Goal: Task Accomplishment & Management: Manage account settings

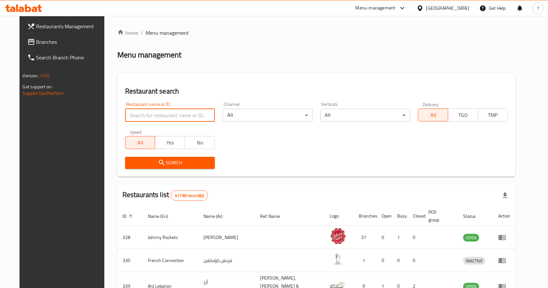
click at [152, 111] on input "search" at bounding box center [170, 115] width 90 height 13
type input "sarhad darbar"
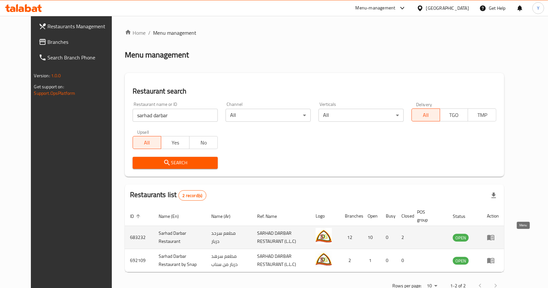
click at [495, 238] on icon "enhanced table" at bounding box center [490, 238] width 7 height 6
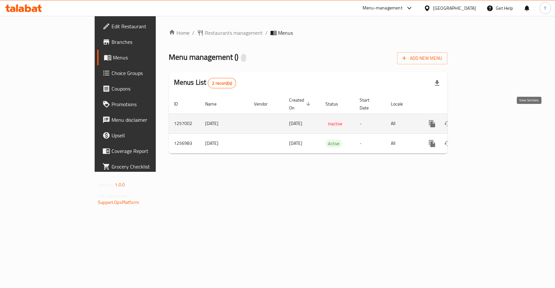
click at [487, 116] on link "enhanced table" at bounding box center [479, 124] width 16 height 16
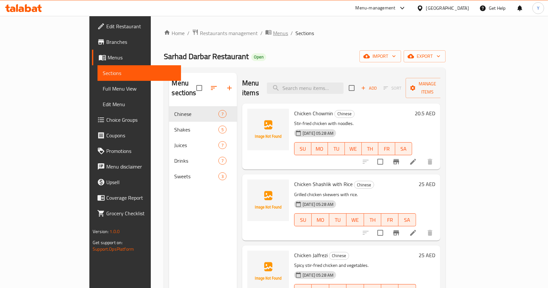
click at [273, 32] on span "Menus" at bounding box center [280, 33] width 15 height 8
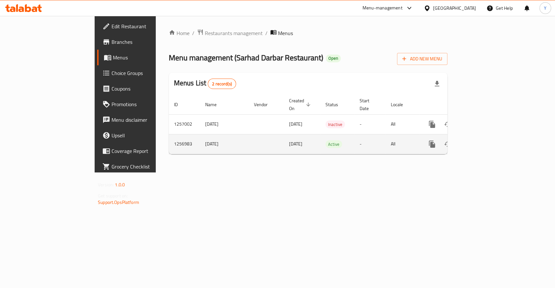
click at [483, 140] on icon "enhanced table" at bounding box center [479, 144] width 8 height 8
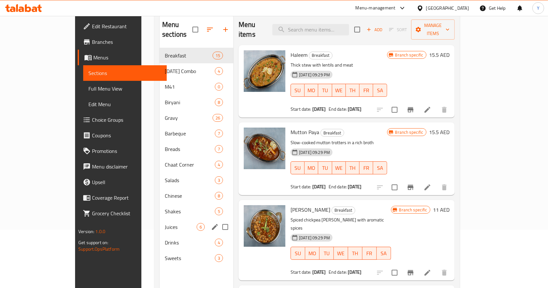
scroll to position [50, 0]
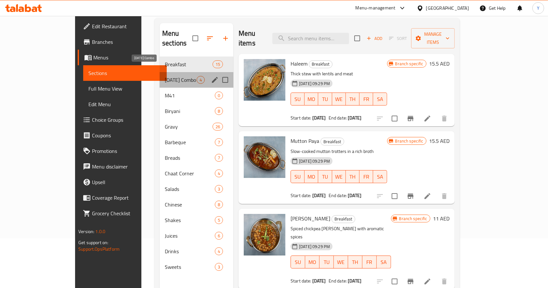
click at [165, 76] on span "[DATE] Combo" at bounding box center [181, 80] width 32 height 8
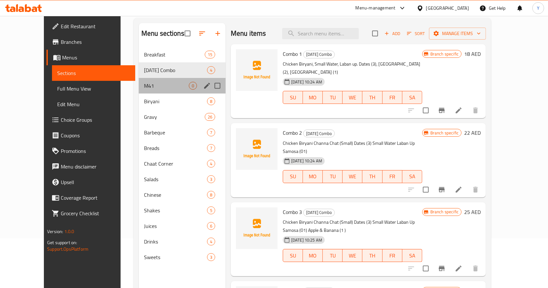
click at [148, 80] on div "M41 0" at bounding box center [182, 86] width 87 height 16
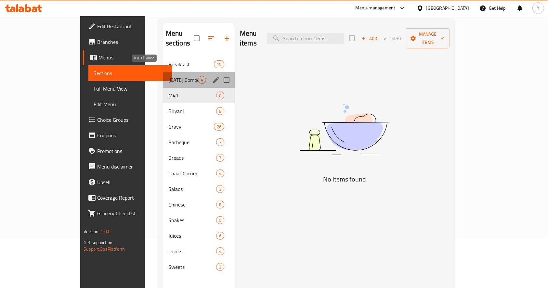
click at [168, 76] on span "[DATE] Combo" at bounding box center [183, 80] width 30 height 8
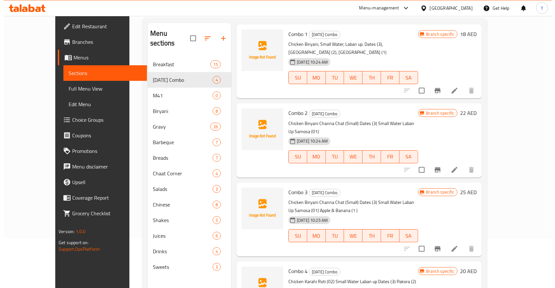
scroll to position [68, 0]
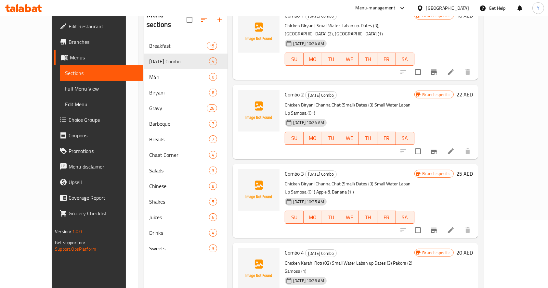
click at [442, 64] on button "Branch-specific-item" at bounding box center [434, 72] width 16 height 16
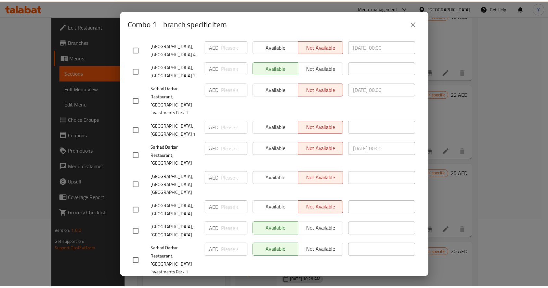
scroll to position [220, 0]
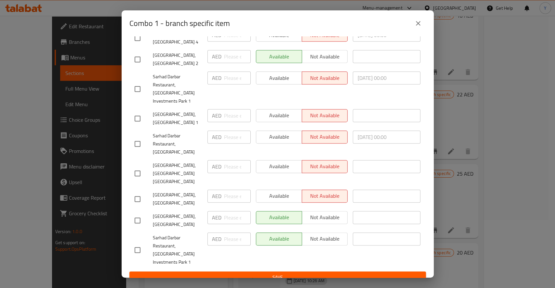
click at [515, 108] on div "Combo 1 - branch specific item Combo 1 Chicken Biryani, Small Water, Laban up. …" at bounding box center [277, 144] width 555 height 288
click at [419, 21] on icon "close" at bounding box center [418, 23] width 5 height 5
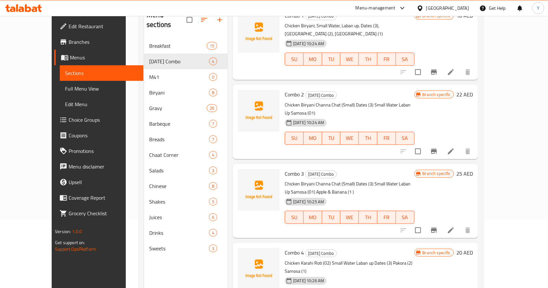
scroll to position [91, 0]
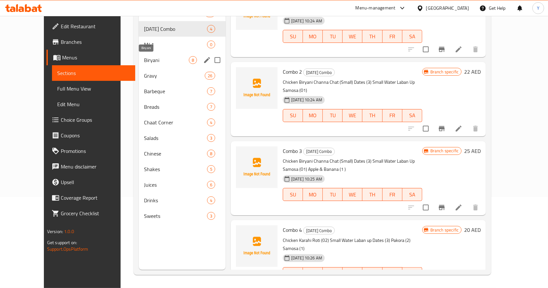
click at [155, 59] on span "Biryani" at bounding box center [166, 60] width 45 height 8
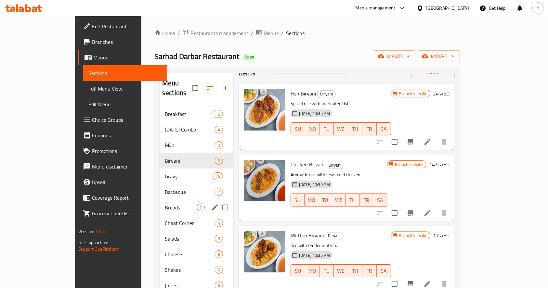
scroll to position [91, 0]
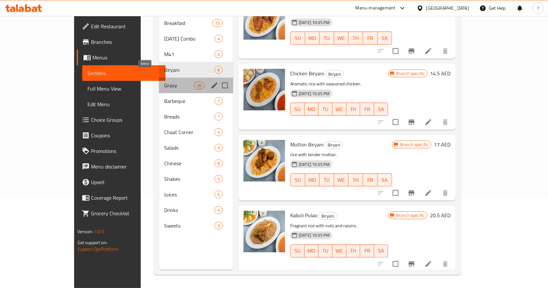
click at [164, 82] on span "Gravy" at bounding box center [179, 86] width 30 height 8
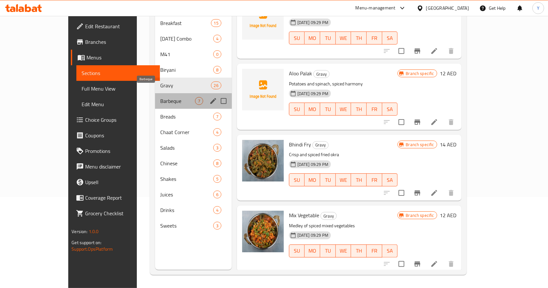
click at [160, 97] on span "Barbeque" at bounding box center [177, 101] width 34 height 8
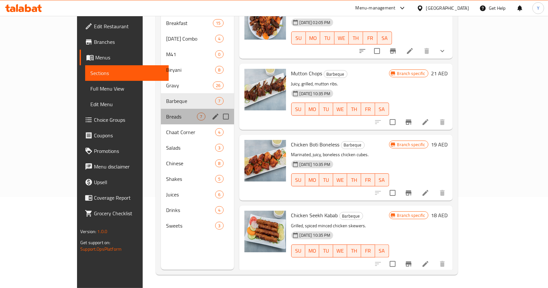
click at [161, 109] on div "Breads 7" at bounding box center [197, 117] width 73 height 16
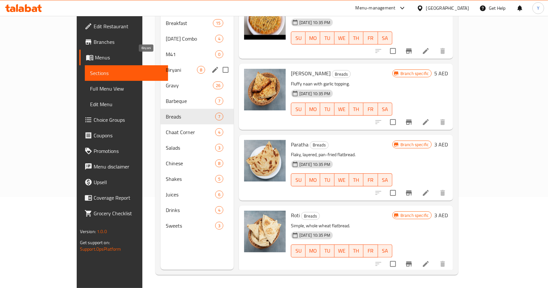
click at [169, 66] on span "Biryani" at bounding box center [181, 70] width 31 height 8
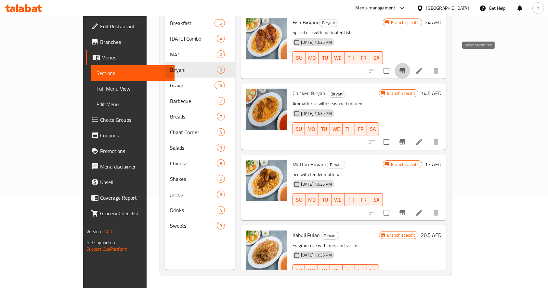
click at [410, 63] on button "Branch-specific-item" at bounding box center [403, 71] width 16 height 16
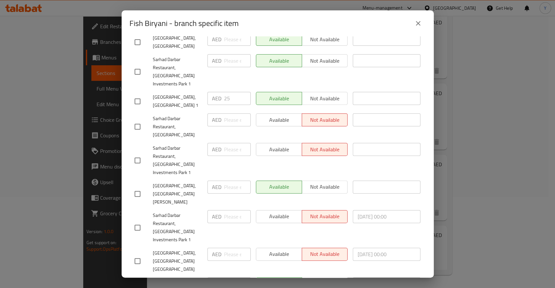
scroll to position [148, 0]
click at [478, 189] on div "Fish Biryani - branch specific item Fish Biryani Spiced rice with marinated fis…" at bounding box center [277, 144] width 555 height 288
click at [421, 24] on icon "close" at bounding box center [418, 24] width 8 height 8
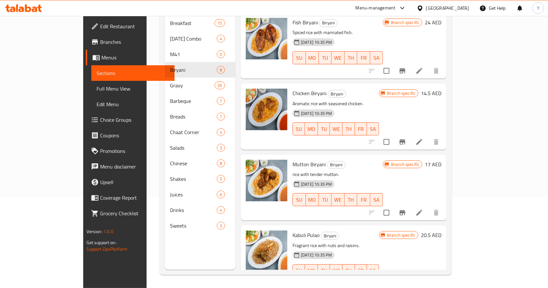
click at [405, 210] on icon "Branch-specific-item" at bounding box center [403, 212] width 6 height 5
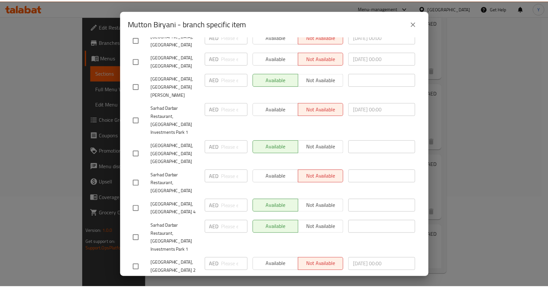
scroll to position [220, 0]
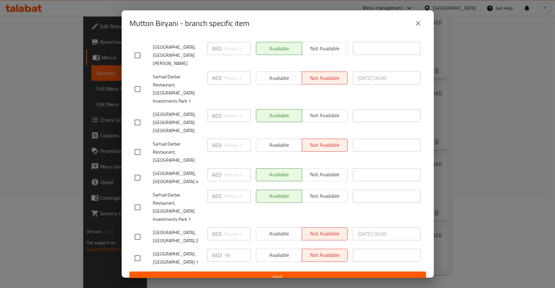
click at [475, 153] on div "Mutton Biryani - branch specific item Mutton Biryani rice with tender mutton. 1…" at bounding box center [277, 144] width 555 height 288
click at [417, 20] on icon "close" at bounding box center [418, 24] width 8 height 8
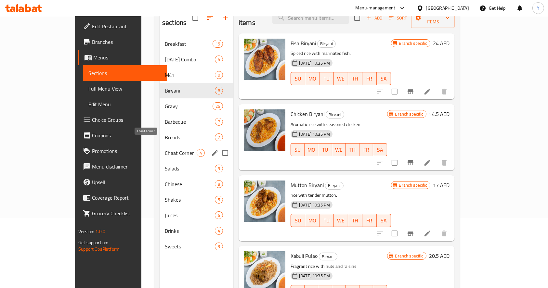
scroll to position [43, 0]
